Goal: Information Seeking & Learning: Learn about a topic

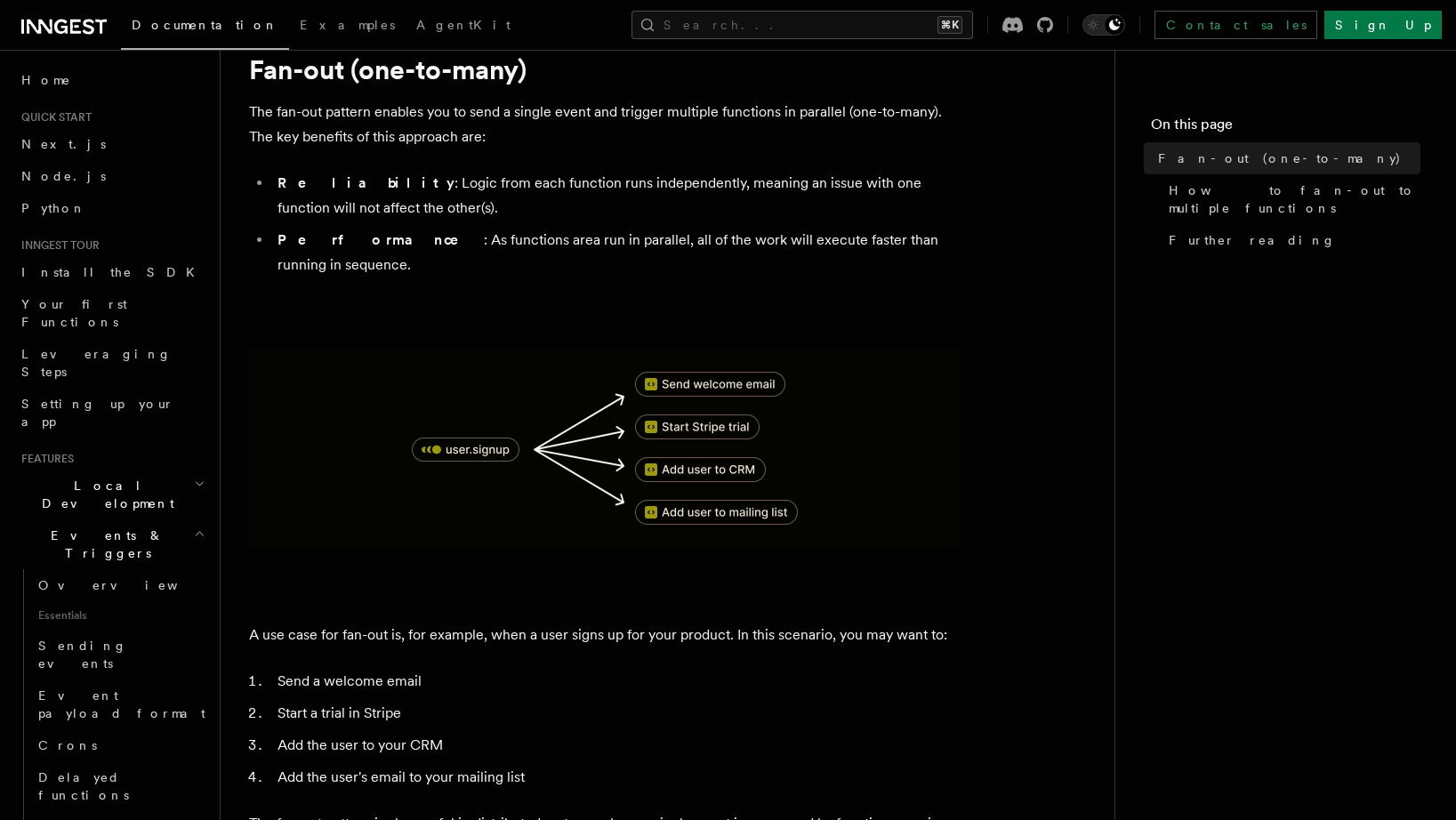
scroll to position [67, 0]
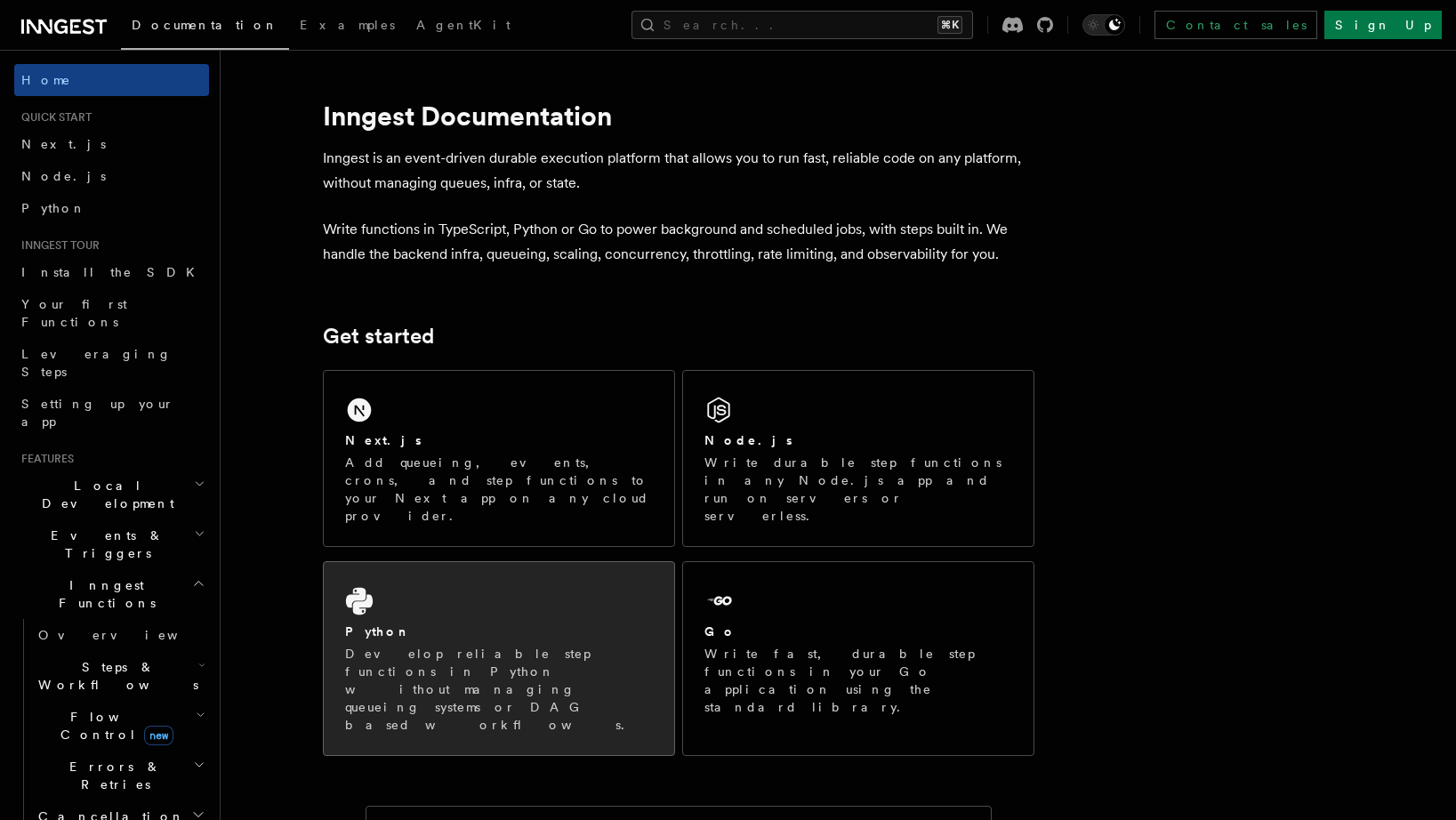
click at [495, 571] on div "Python Develop reliable step functions in Python without managing queueing syst…" at bounding box center [499, 659] width 351 height 193
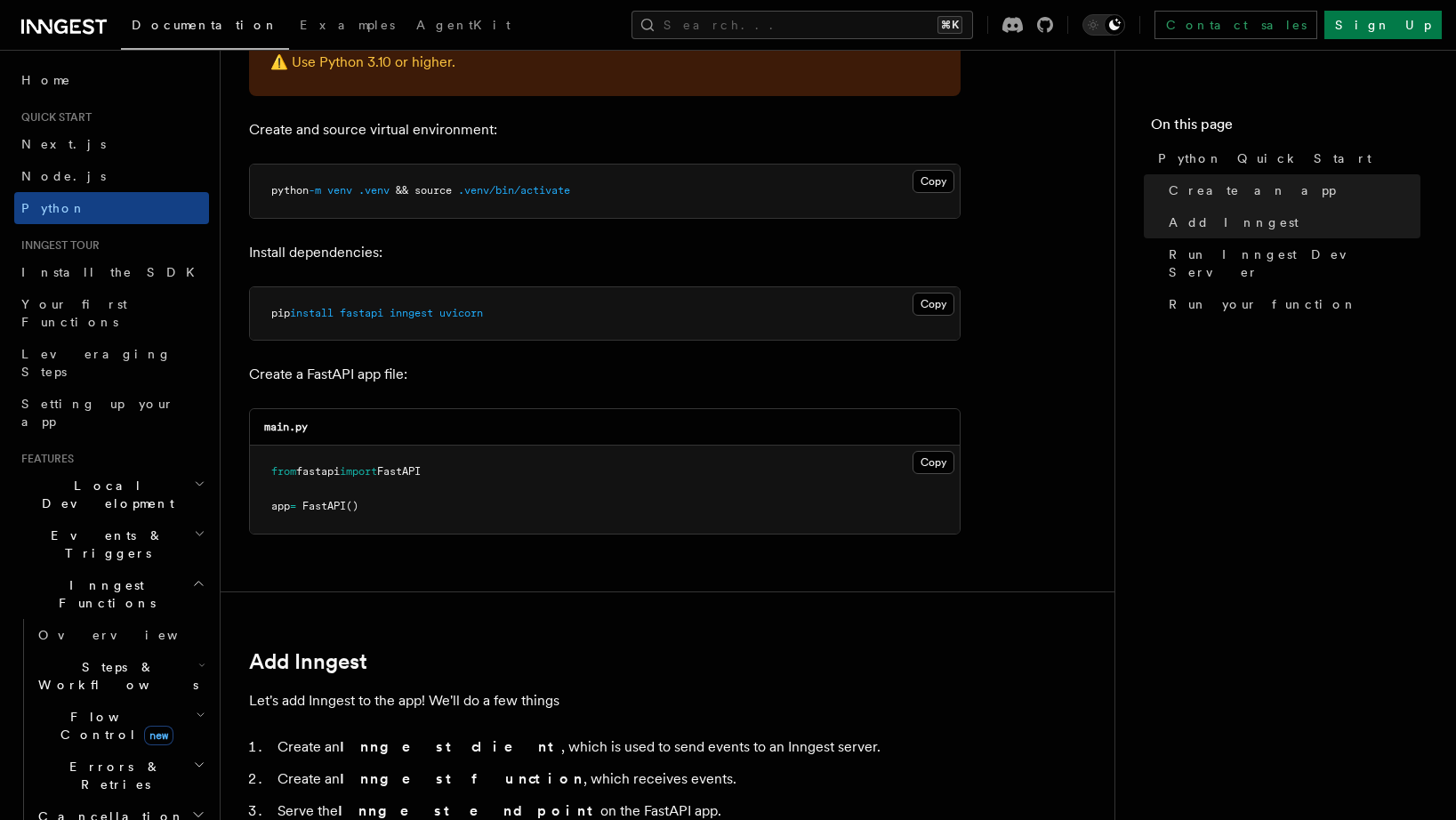
scroll to position [482, 0]
